Goal: Transaction & Acquisition: Purchase product/service

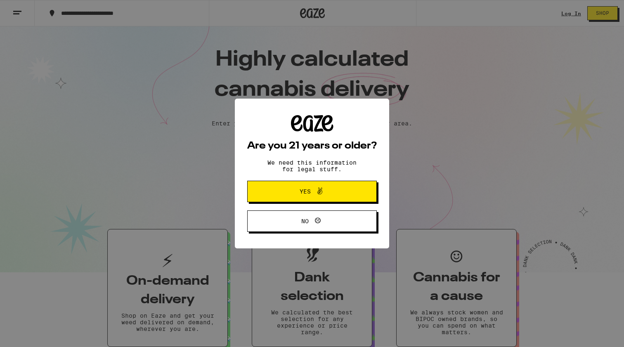
click at [334, 189] on span "Yes" at bounding box center [312, 191] width 63 height 11
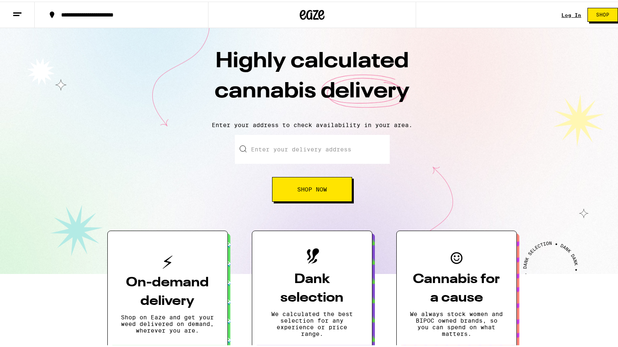
click at [321, 154] on input "Enter your delivery address" at bounding box center [312, 147] width 155 height 29
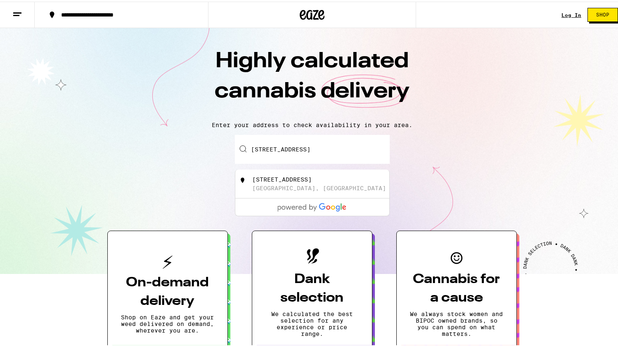
scroll to position [0, 0]
click at [312, 175] on div "[STREET_ADDRESS]" at bounding box center [281, 177] width 59 height 7
type input "[STREET_ADDRESS]"
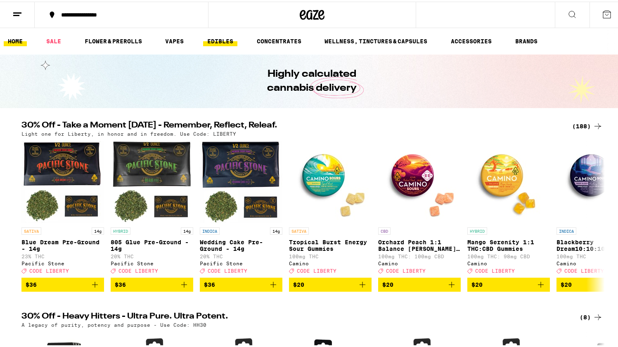
click at [227, 45] on link "EDIBLES" at bounding box center [220, 40] width 34 height 10
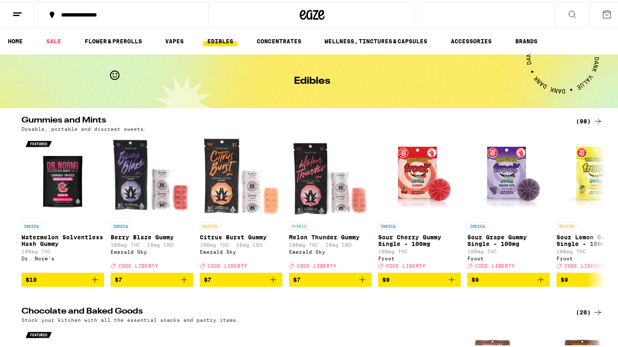
click at [567, 11] on icon at bounding box center [572, 13] width 10 height 10
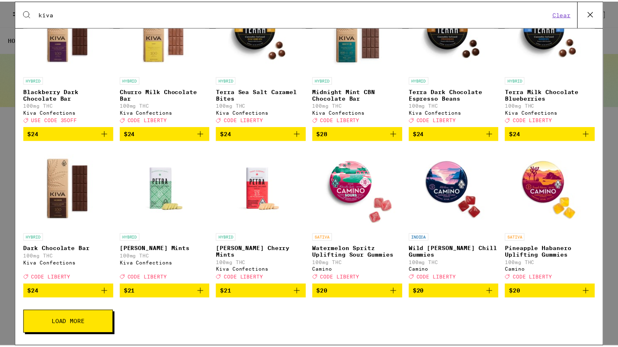
scroll to position [201, 0]
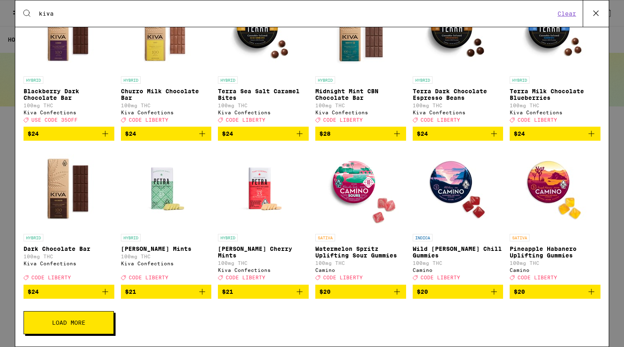
type input "kiva"
click at [165, 194] on img "Open page for Petra Moroccan Mints from Kiva Confections" at bounding box center [166, 188] width 83 height 83
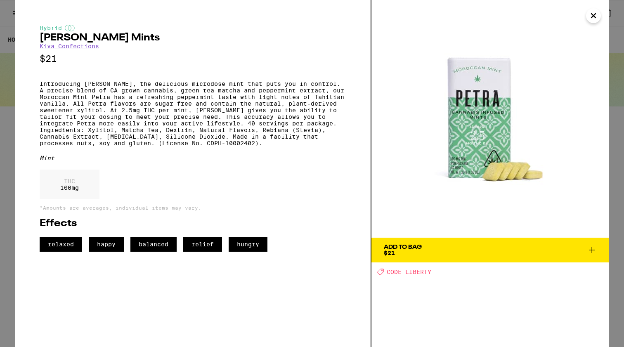
click at [592, 251] on icon at bounding box center [592, 250] width 10 height 10
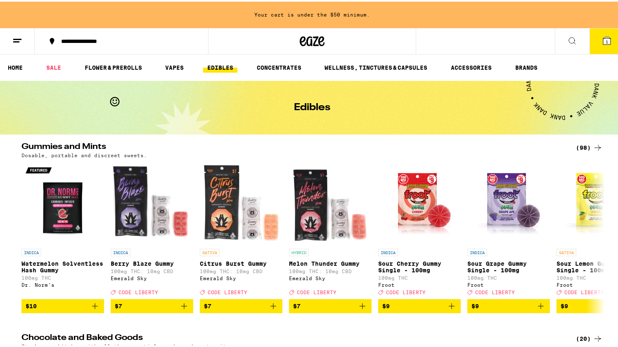
click at [556, 37] on button at bounding box center [572, 40] width 35 height 26
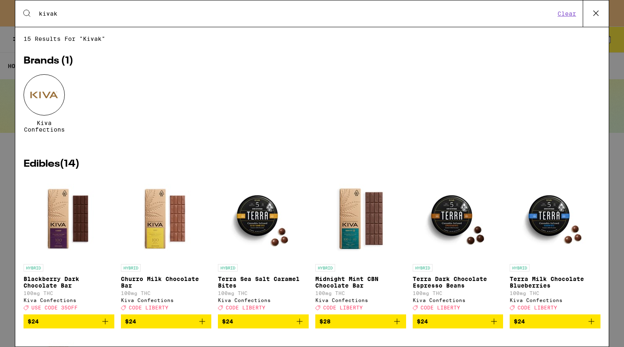
type input "kiva"
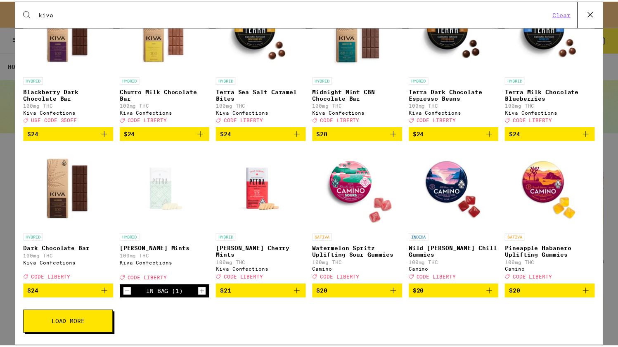
scroll to position [201, 0]
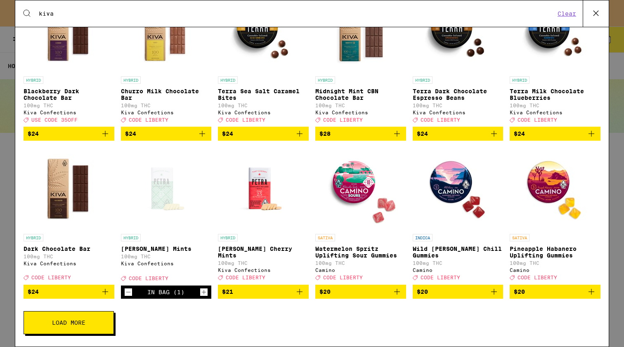
click at [256, 182] on img "Open page for Petra Tart Cherry Mints from Kiva Confections" at bounding box center [263, 188] width 83 height 83
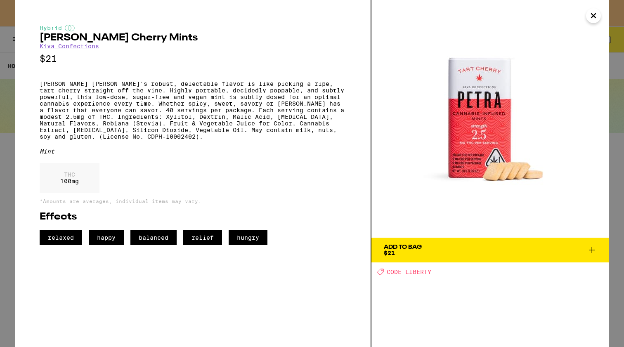
click at [550, 251] on span "Add To Bag $21" at bounding box center [490, 250] width 213 height 12
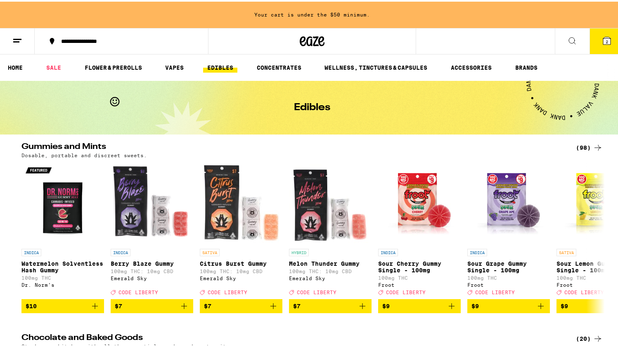
click at [559, 41] on button at bounding box center [572, 40] width 35 height 26
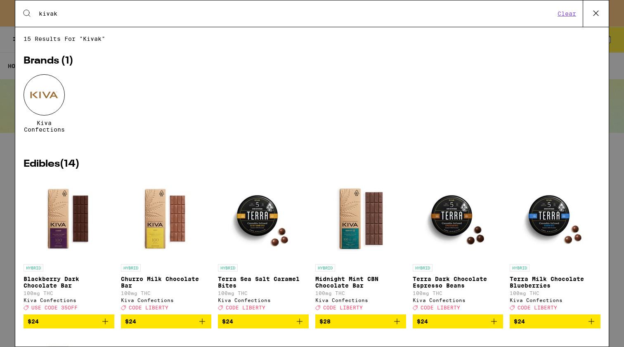
type input "kiva"
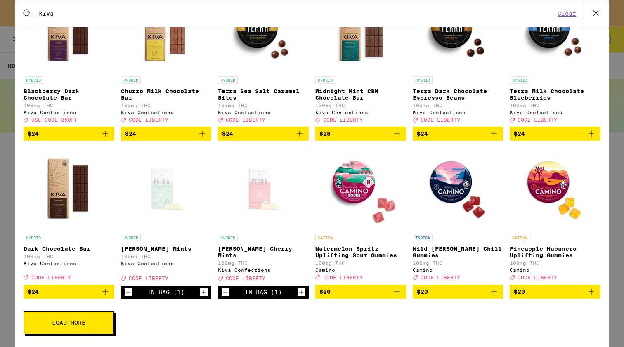
click at [545, 187] on img "Open page for Pineapple Habanero Uplifting Gummies from Camino" at bounding box center [555, 188] width 83 height 83
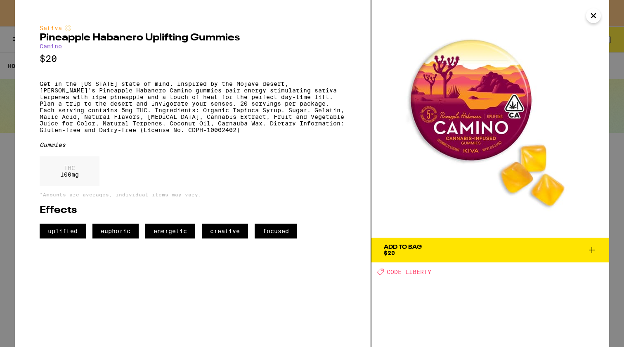
click at [495, 250] on span "Add To Bag $20" at bounding box center [490, 250] width 213 height 12
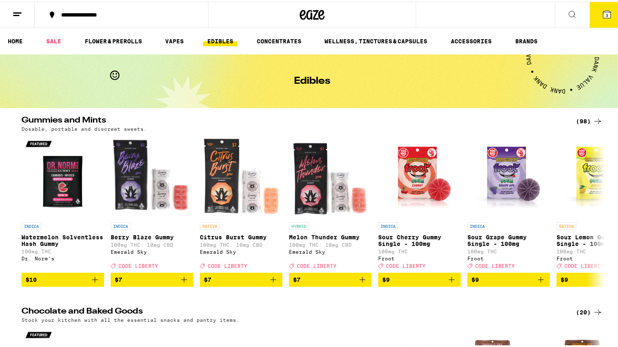
click at [603, 15] on icon at bounding box center [606, 12] width 7 height 7
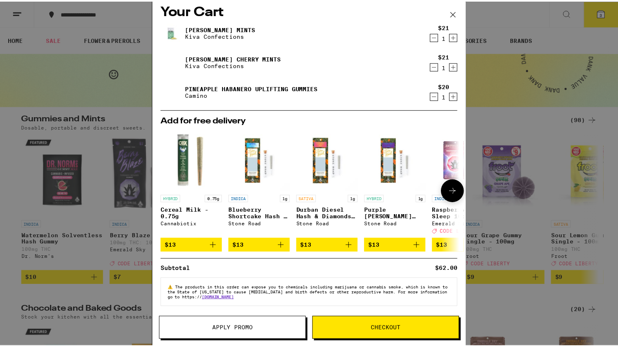
scroll to position [12, 0]
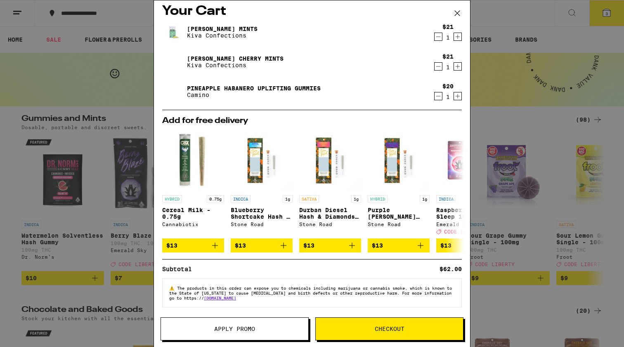
click at [389, 324] on button "Checkout" at bounding box center [389, 328] width 148 height 23
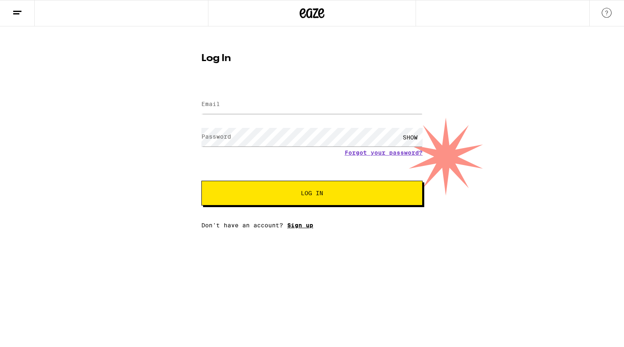
click at [294, 223] on link "Sign up" at bounding box center [300, 225] width 26 height 7
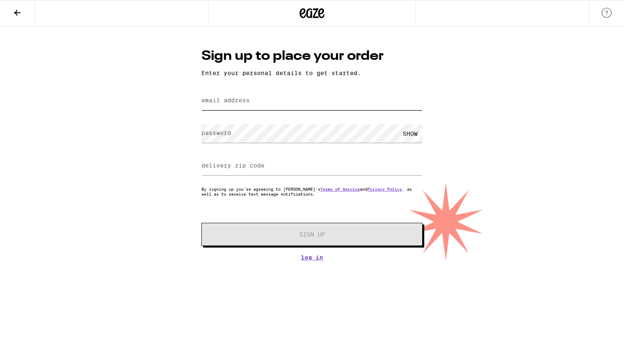
type input "[EMAIL_ADDRESS][DOMAIN_NAME]"
click at [338, 161] on input "delivery zip code" at bounding box center [311, 166] width 221 height 19
click at [310, 173] on input "delivery zip code" at bounding box center [311, 166] width 221 height 19
type input "90006"
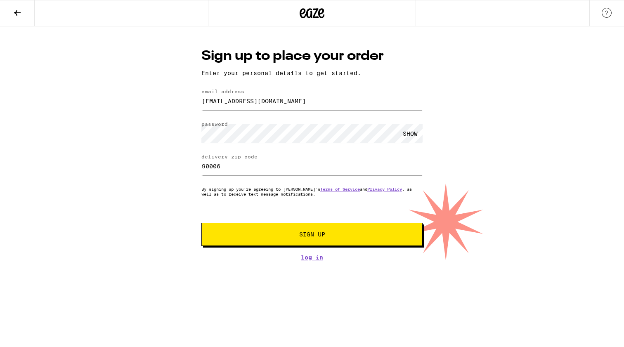
click at [318, 236] on span "Sign Up" at bounding box center [312, 235] width 26 height 6
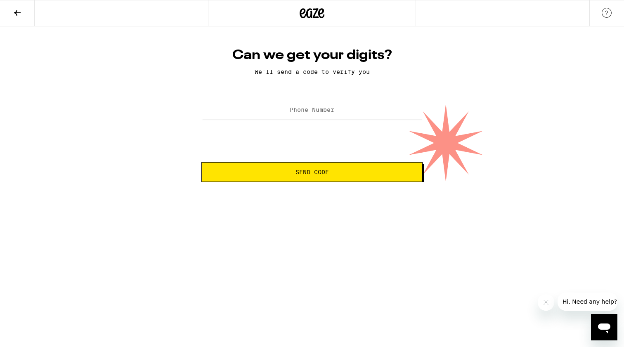
click at [318, 113] on label "Phone Number" at bounding box center [312, 110] width 45 height 7
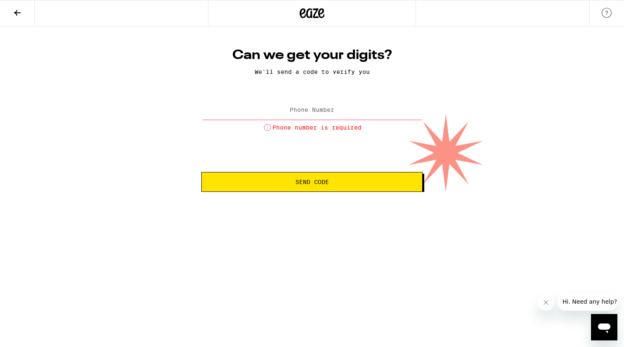
click at [318, 108] on label "Phone Number" at bounding box center [312, 110] width 45 height 7
click at [317, 109] on label "Phone Number" at bounding box center [312, 110] width 45 height 7
type input "[PHONE_NUMBER]"
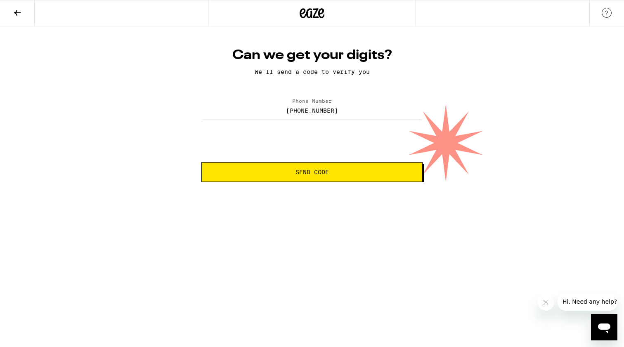
click at [320, 173] on span "Send Code" at bounding box center [312, 172] width 33 height 6
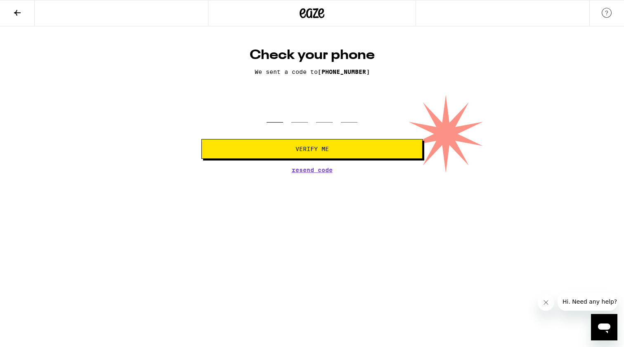
click at [279, 115] on input "tel" at bounding box center [275, 110] width 17 height 24
type input "5"
type input "8"
type input "5"
type input "7"
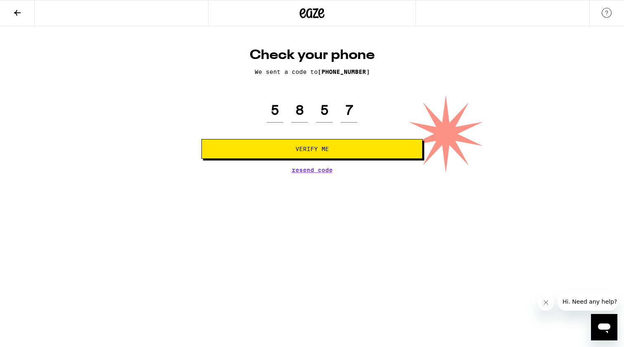
click at [291, 149] on span "Verify Me" at bounding box center [311, 149] width 207 height 6
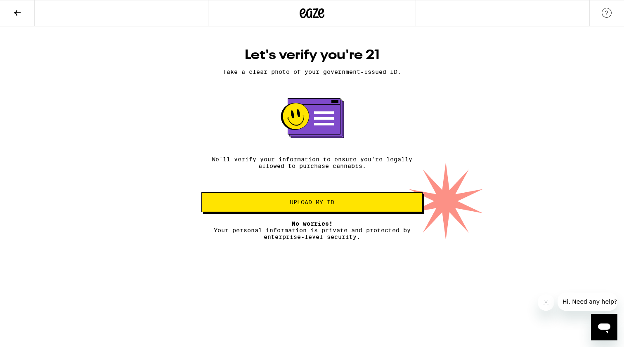
click at [296, 204] on span "Upload my ID" at bounding box center [312, 202] width 45 height 6
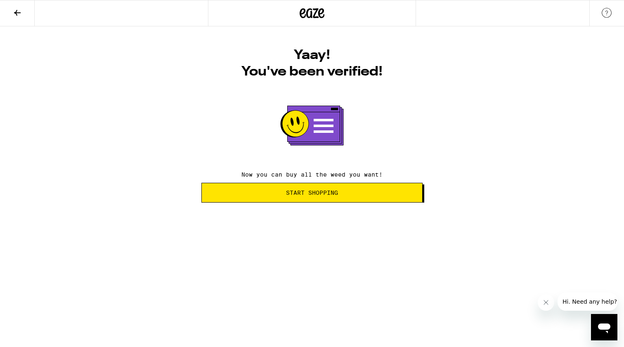
click at [369, 192] on span "Start Shopping" at bounding box center [311, 193] width 207 height 6
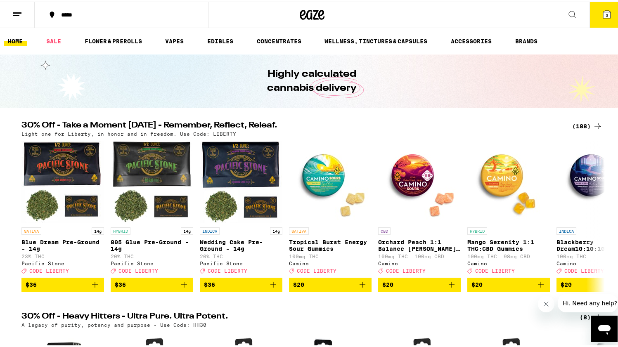
click at [606, 15] on span "3" at bounding box center [607, 13] width 2 height 5
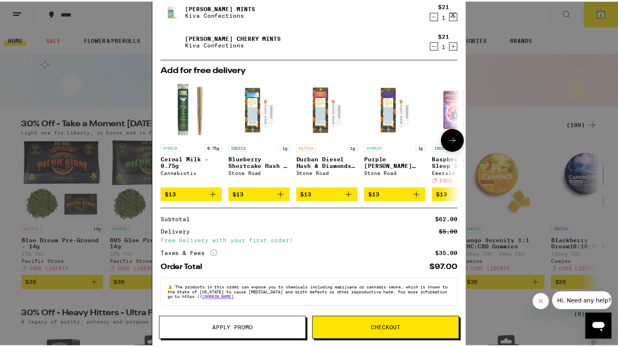
scroll to position [64, 0]
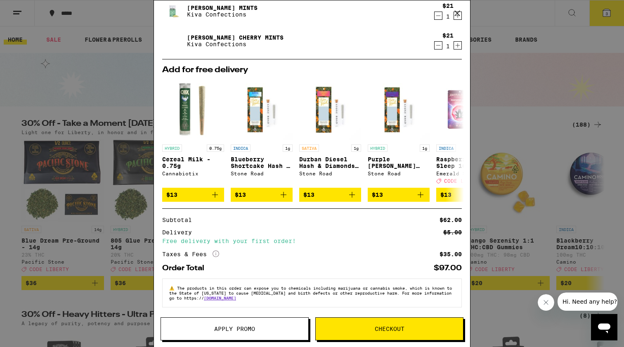
click at [394, 324] on button "Checkout" at bounding box center [389, 328] width 148 height 23
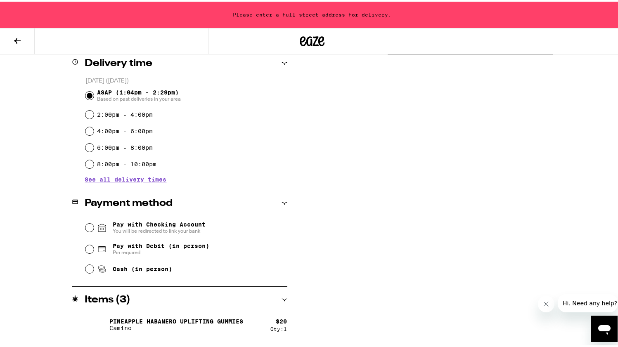
scroll to position [212, 0]
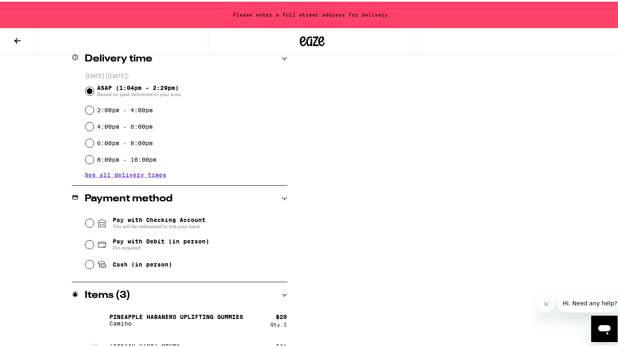
click at [88, 221] on input "Pay with Checking Account You will be redirected to link your bank" at bounding box center [89, 222] width 8 height 8
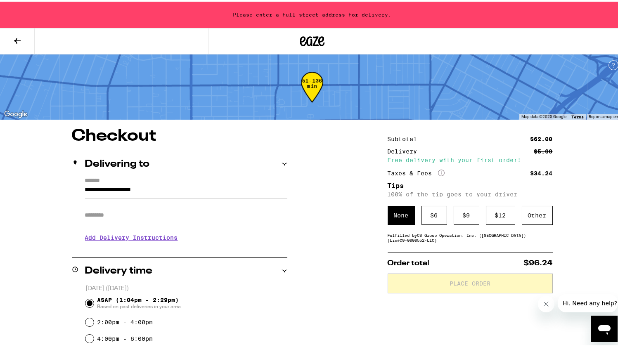
scroll to position [0, 0]
click at [435, 218] on div "$ 6" at bounding box center [434, 213] width 26 height 19
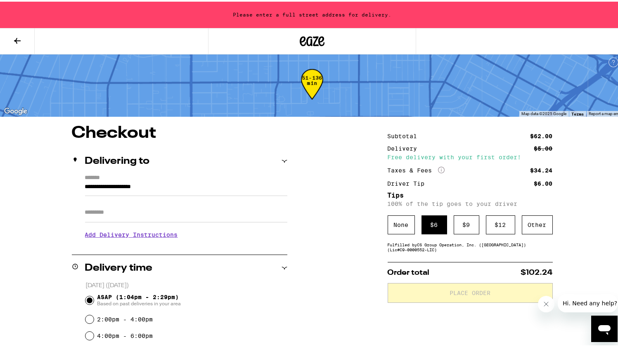
scroll to position [4, 0]
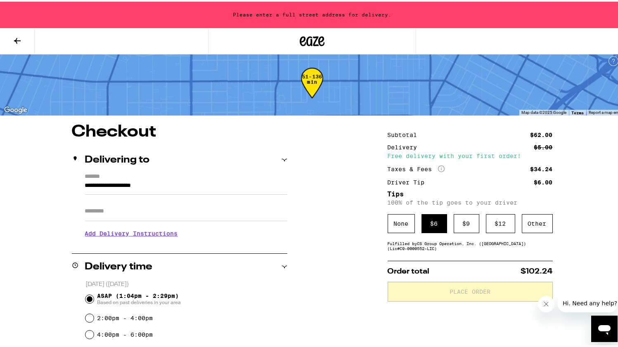
click at [166, 187] on input "**********" at bounding box center [186, 186] width 202 height 14
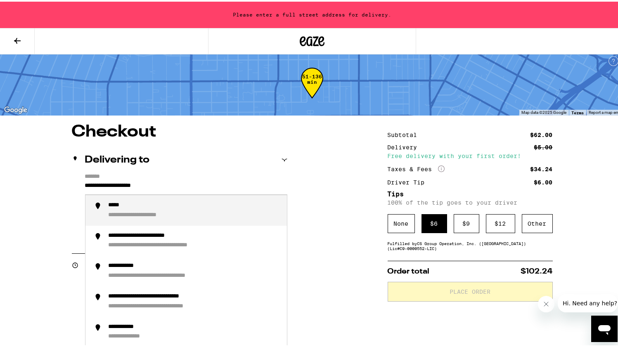
drag, startPoint x: 171, startPoint y: 185, endPoint x: 58, endPoint y: 187, distance: 113.5
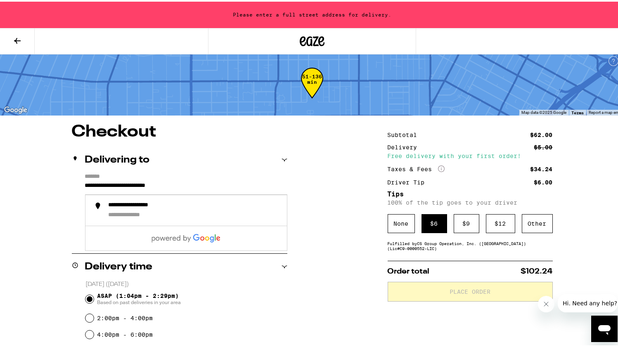
type input "**********"
click at [161, 215] on input "Apt/Suite" at bounding box center [186, 210] width 202 height 20
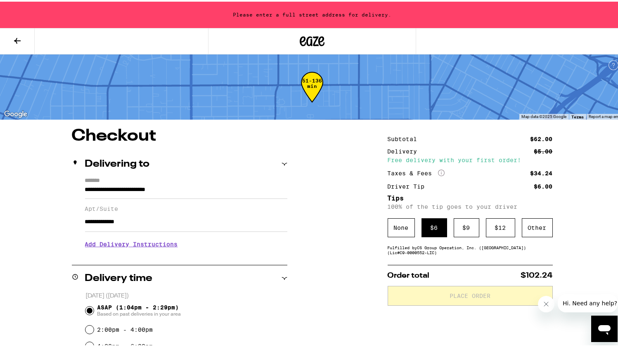
scroll to position [0, 0]
click at [144, 242] on h3 "Add Delivery Instructions" at bounding box center [186, 242] width 202 height 19
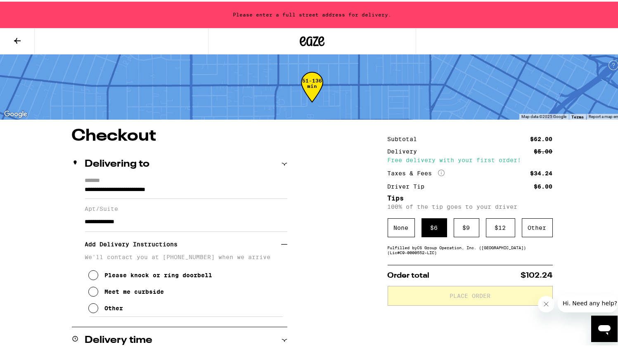
click at [94, 293] on icon at bounding box center [93, 290] width 10 height 10
drag, startPoint x: 143, startPoint y: 224, endPoint x: 77, endPoint y: 222, distance: 66.5
click at [77, 222] on div "**********" at bounding box center [179, 246] width 215 height 140
type input "**"
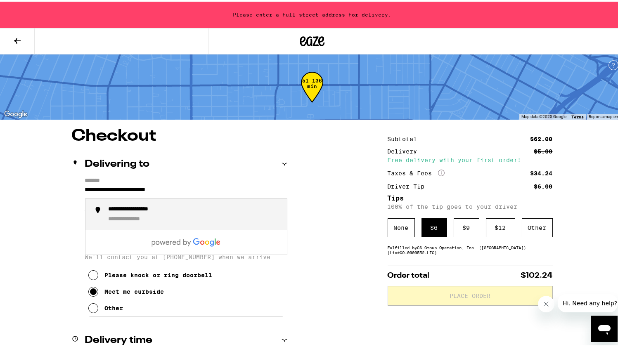
drag, startPoint x: 191, startPoint y: 187, endPoint x: 60, endPoint y: 187, distance: 131.3
click at [200, 208] on div "**********" at bounding box center [157, 207] width 97 height 7
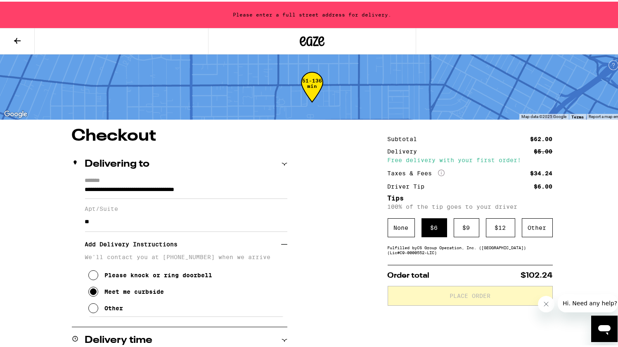
type input "**********"
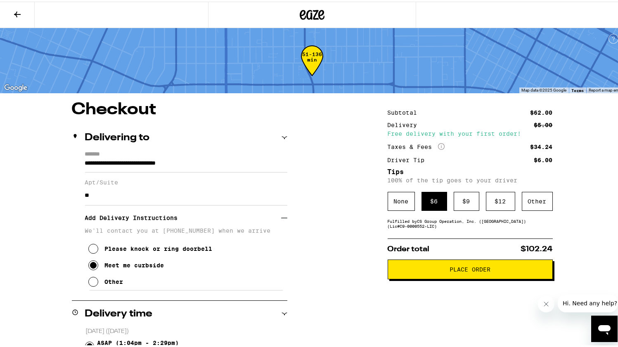
click at [450, 271] on span "Place Order" at bounding box center [470, 268] width 41 height 6
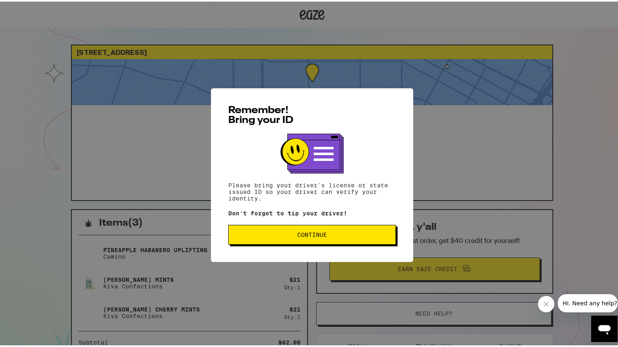
click at [356, 236] on span "Continue" at bounding box center [312, 233] width 154 height 6
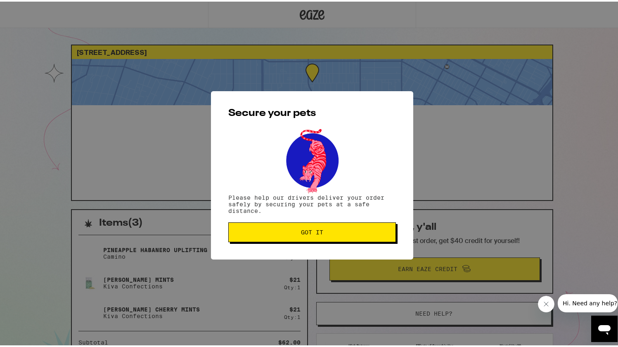
click at [353, 232] on span "Got it" at bounding box center [312, 231] width 154 height 6
